Goal: Information Seeking & Learning: Check status

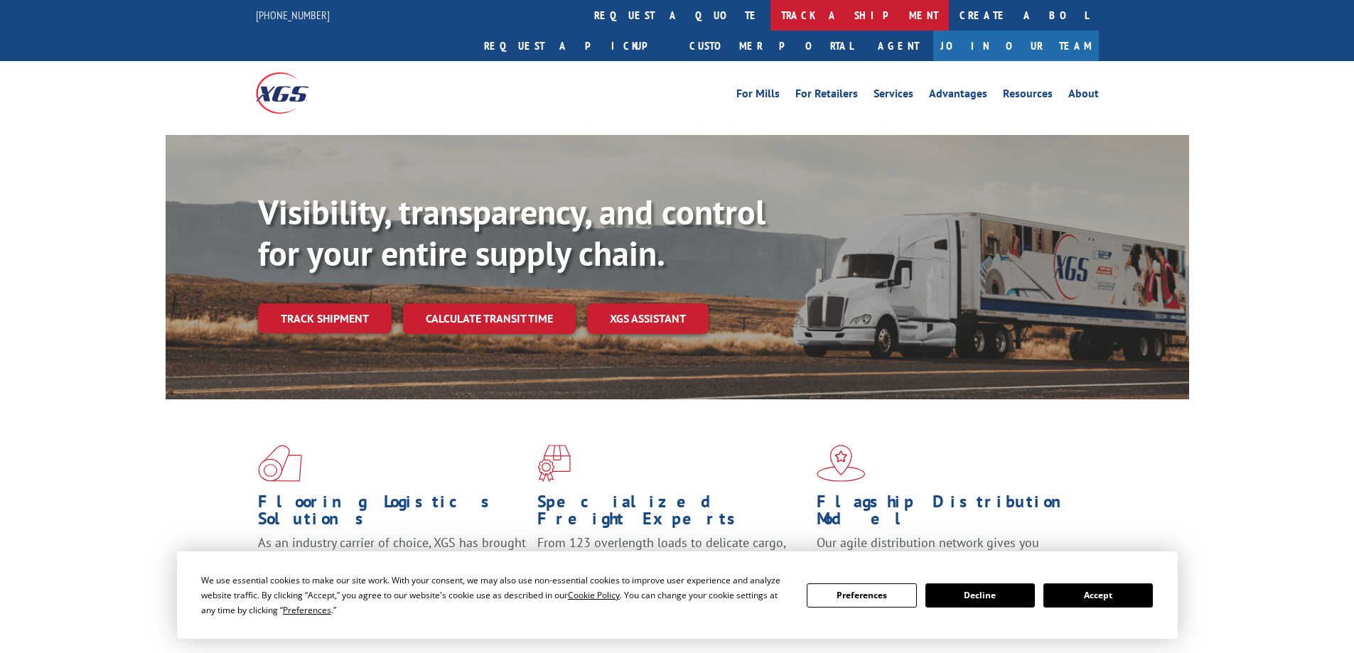
click at [770, 19] on link "track a shipment" at bounding box center [859, 15] width 178 height 31
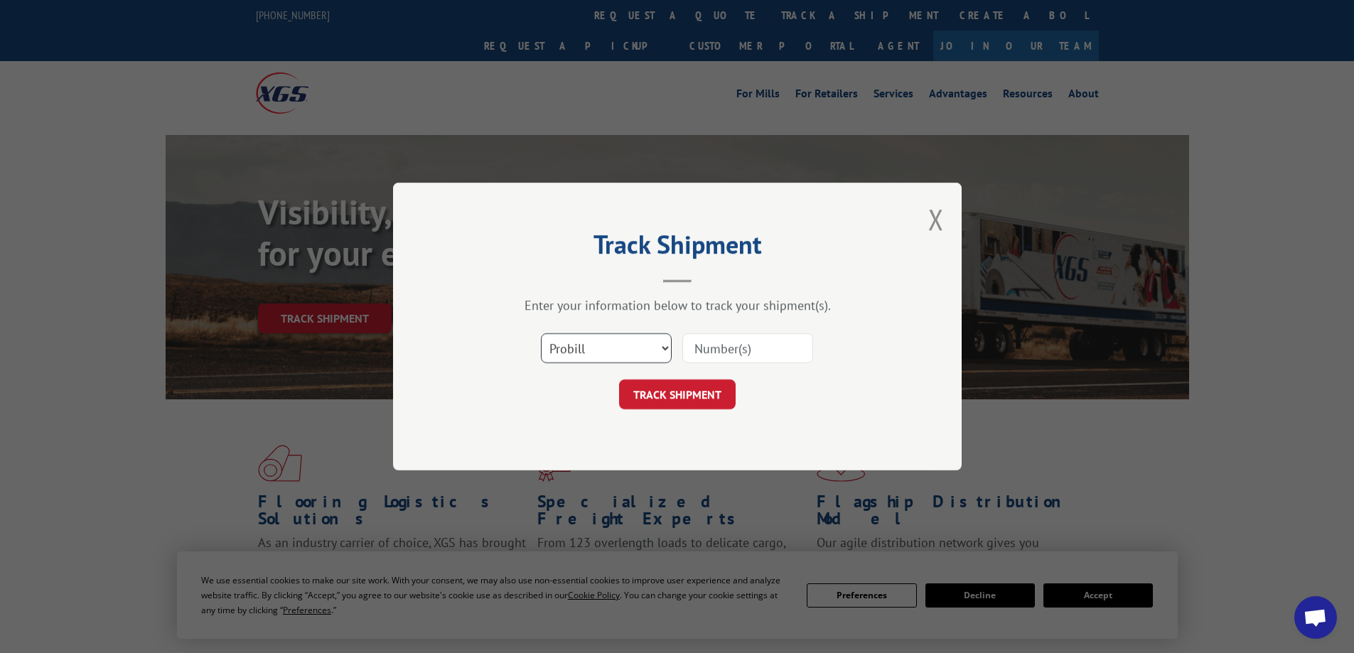
click at [588, 350] on select "Select category... Probill BOL PO" at bounding box center [606, 348] width 131 height 30
select select "bol"
click at [541, 333] on select "Select category... Probill BOL PO" at bounding box center [606, 348] width 131 height 30
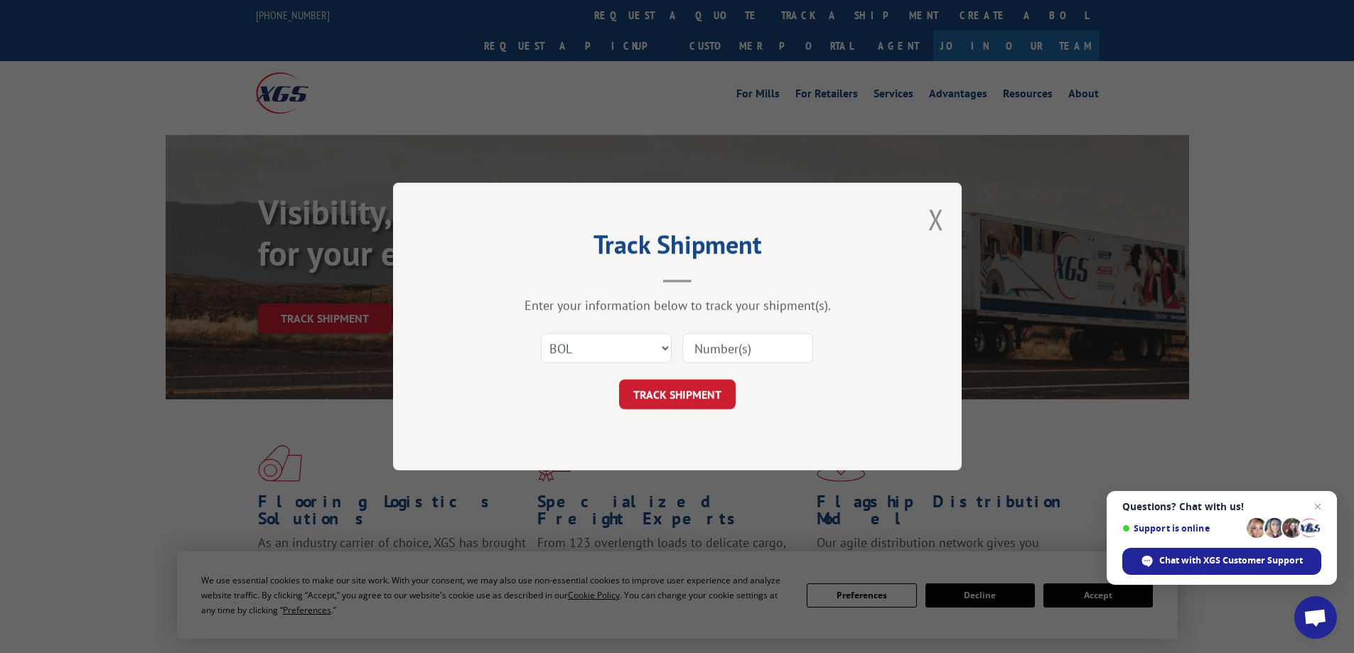
click at [739, 350] on input at bounding box center [747, 348] width 131 height 30
paste input "5206960"
type input "5206960"
click at [696, 394] on button "TRACK SHIPMENT" at bounding box center [677, 394] width 117 height 30
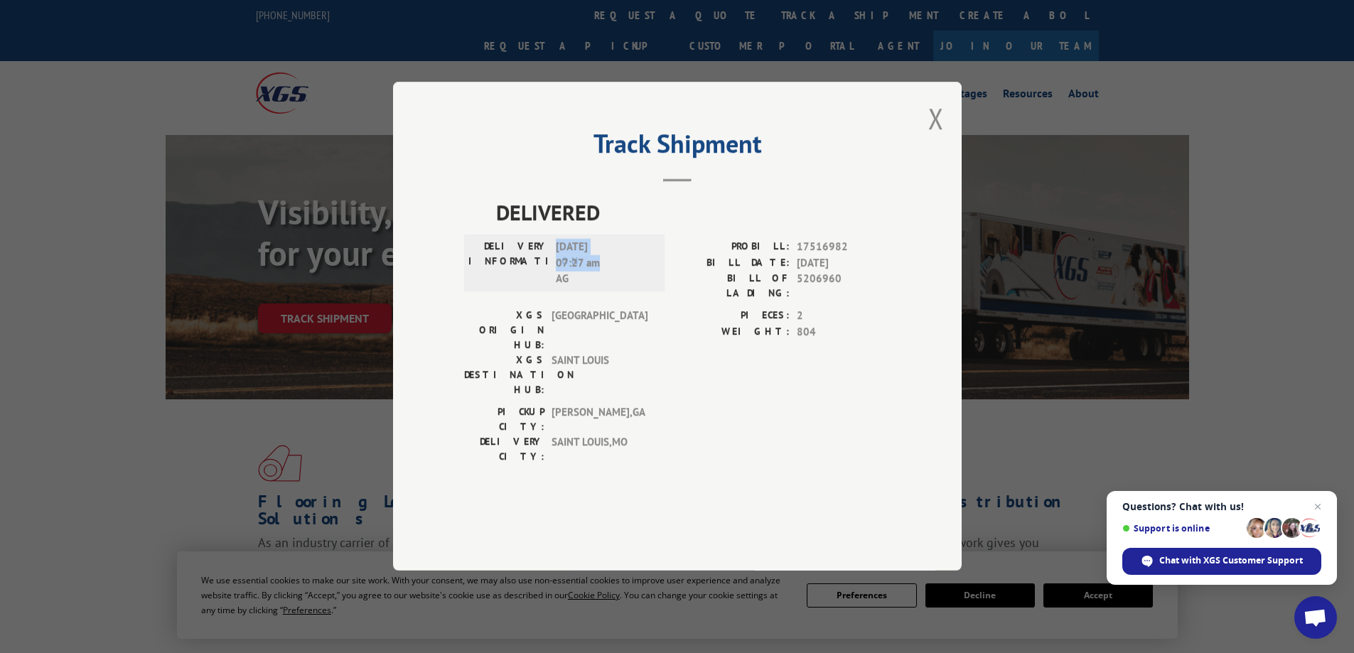
drag, startPoint x: 608, startPoint y: 306, endPoint x: 559, endPoint y: 292, distance: 50.9
click at [556, 288] on span "[DATE] 07:27 am AG" at bounding box center [604, 263] width 96 height 48
copy span "[DATE] 07:27 am"
